Goal: Navigation & Orientation: Find specific page/section

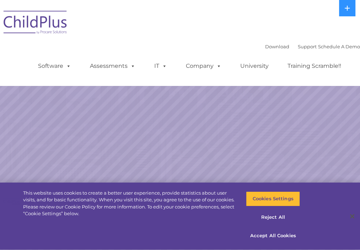
select select "MEDIUM"
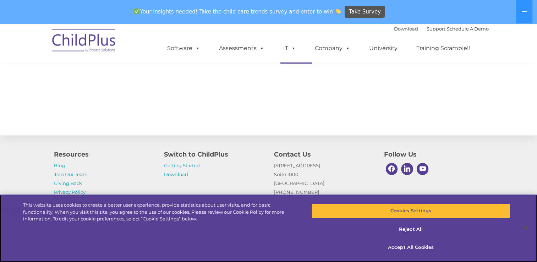
scroll to position [791, 0]
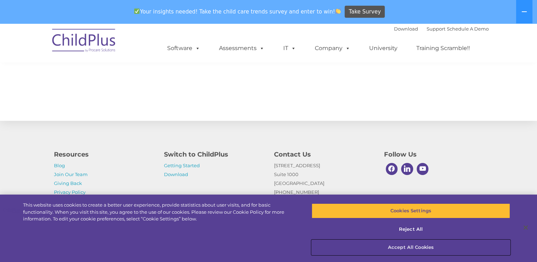
click at [359, 245] on button "Accept All Cookies" at bounding box center [411, 247] width 199 height 15
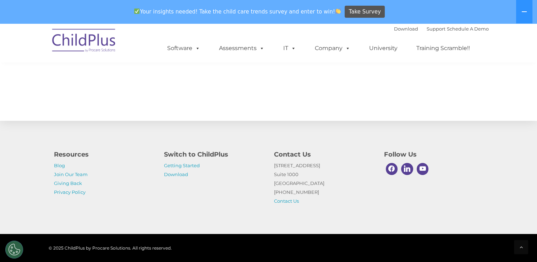
click at [359, 223] on div "Resources Blog Join Our Team Giving Back Privacy Policy Switch to ChildPlus Get…" at bounding box center [268, 172] width 537 height 124
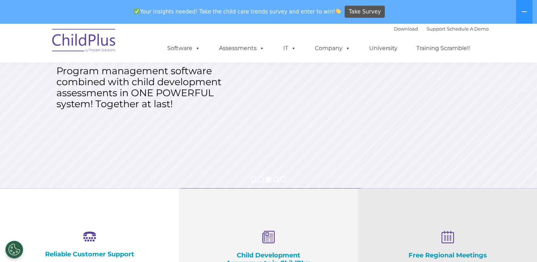
scroll to position [0, 0]
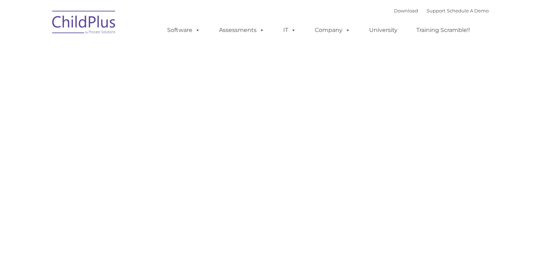
type input ""
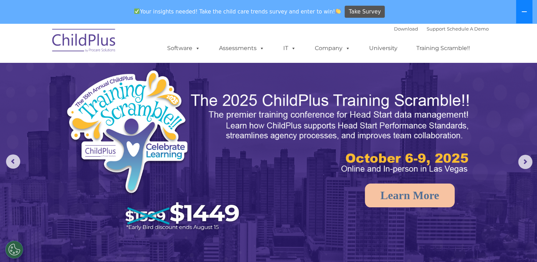
click at [523, 13] on icon at bounding box center [525, 12] width 6 height 6
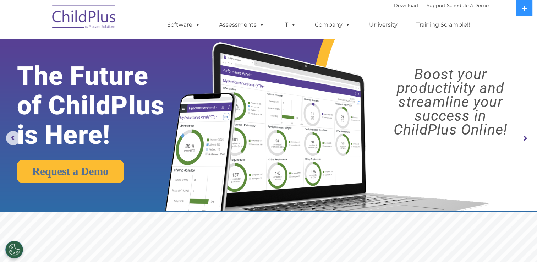
drag, startPoint x: 515, startPoint y: 0, endPoint x: 374, endPoint y: 72, distance: 158.8
click at [374, 72] on rs-layer "Boost your productivity and streamline your success in ChildPlus Online!" at bounding box center [450, 101] width 159 height 69
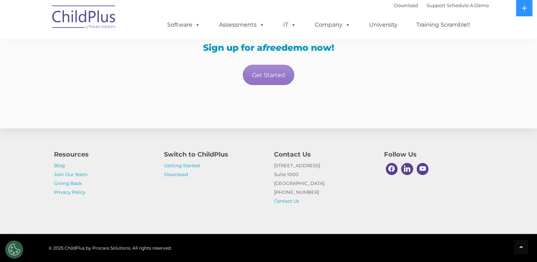
scroll to position [1295, 0]
